Goal: Find specific page/section: Find specific page/section

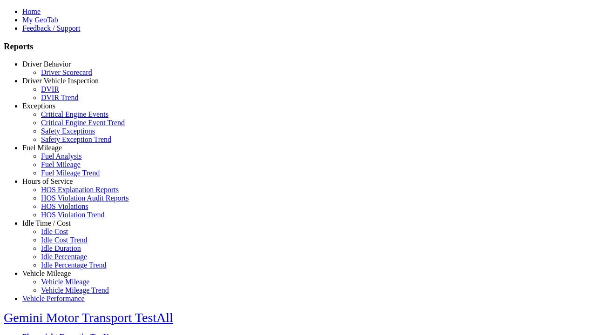
click at [54, 227] on link "Idle Time / Cost" at bounding box center [46, 223] width 48 height 8
click at [61, 236] on link "Idle Cost" at bounding box center [54, 232] width 27 height 8
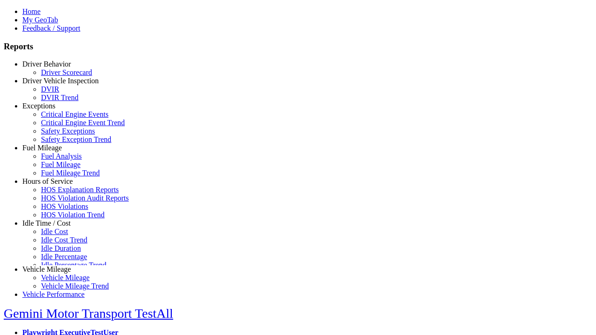
scroll to position [3, 0]
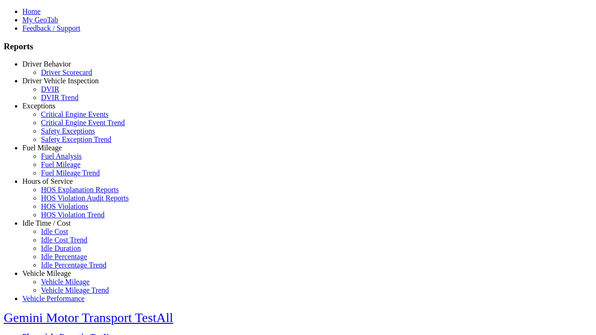
type input "**********"
